Goal: Navigation & Orientation: Find specific page/section

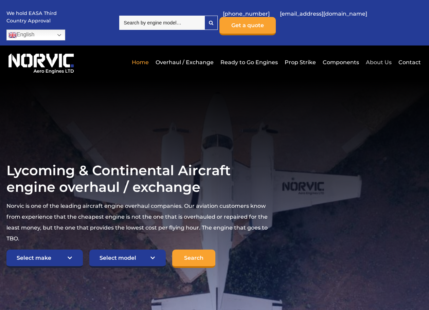
click at [378, 54] on link "About Us" at bounding box center [378, 62] width 29 height 17
